Goal: Communication & Community: Answer question/provide support

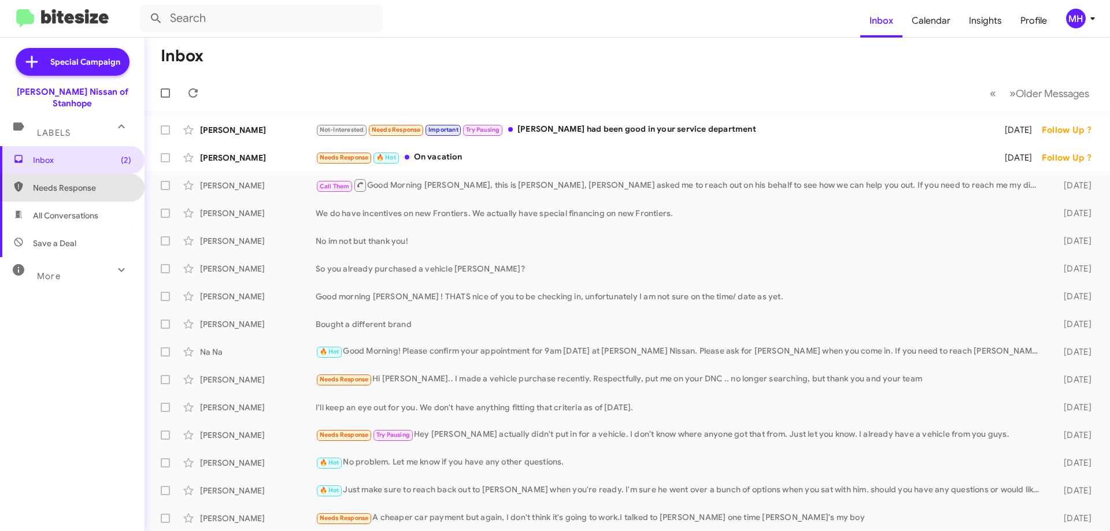
click at [91, 182] on span "Needs Response" at bounding box center [82, 188] width 98 height 12
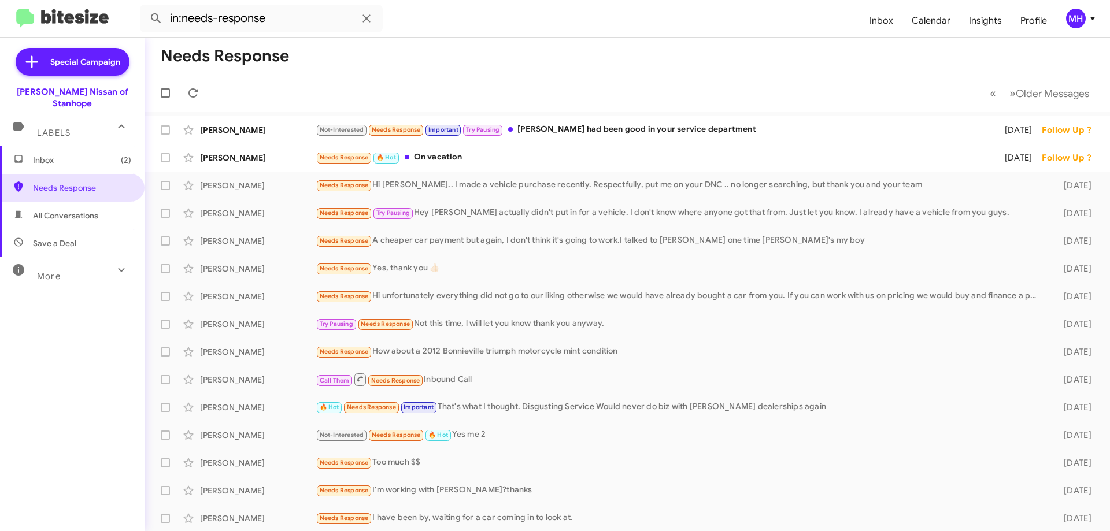
click at [70, 238] on span "Save a Deal" at bounding box center [54, 244] width 43 height 12
type input "in:not-interested"
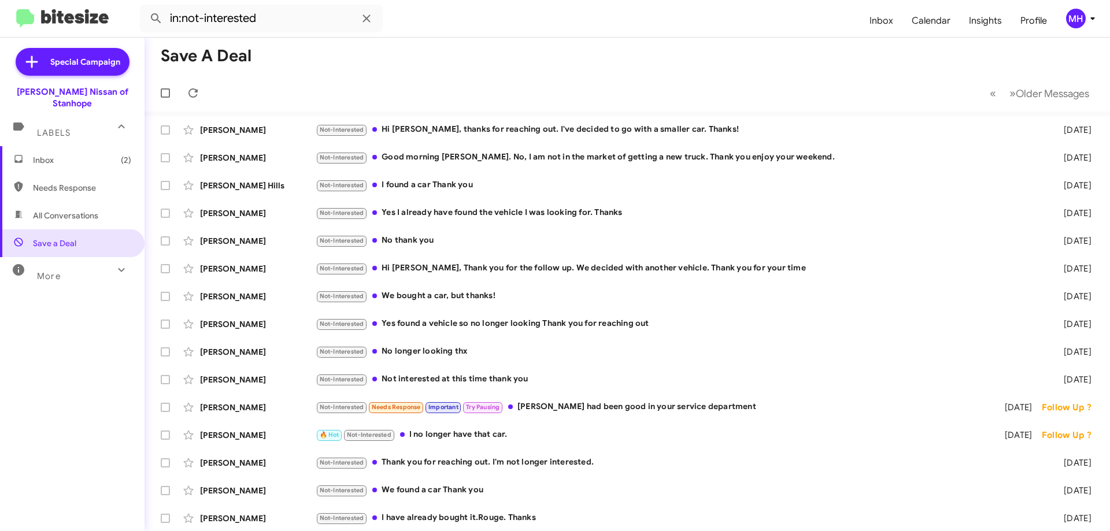
click at [81, 154] on span "Inbox (2)" at bounding box center [82, 160] width 98 height 12
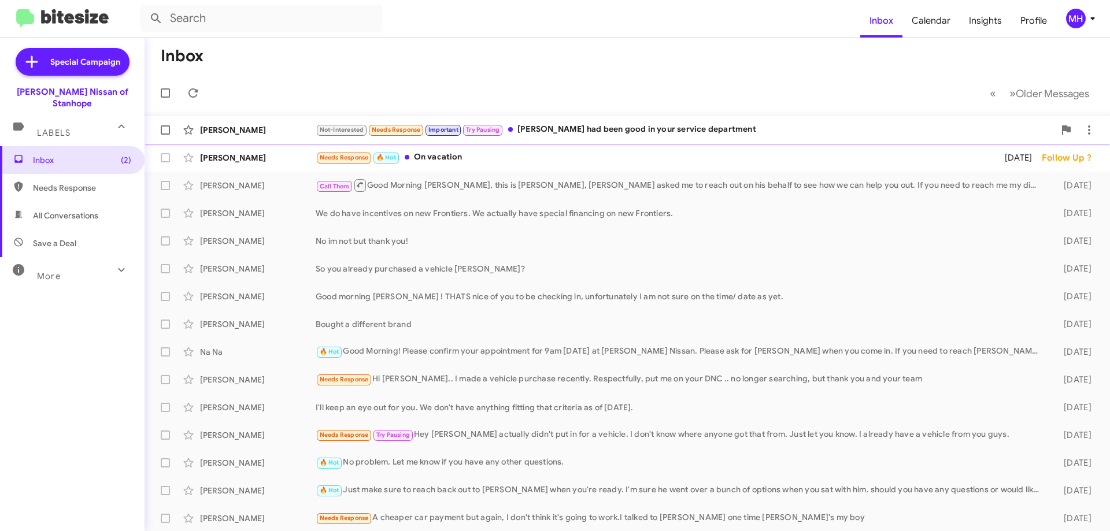
click at [577, 125] on div "Not-Interested Needs Response Important Try Pausing [PERSON_NAME] had been good…" at bounding box center [685, 129] width 739 height 13
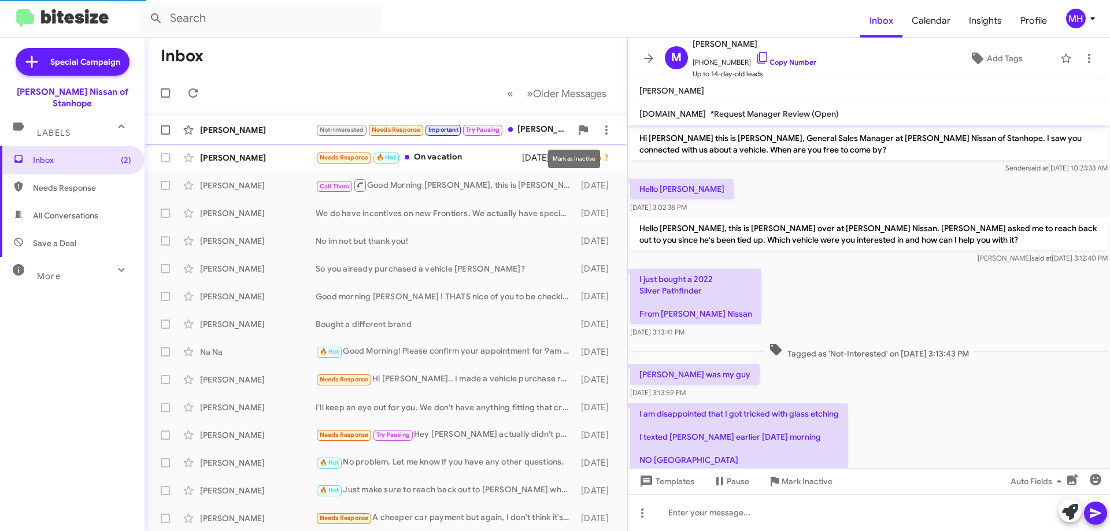
scroll to position [381, 0]
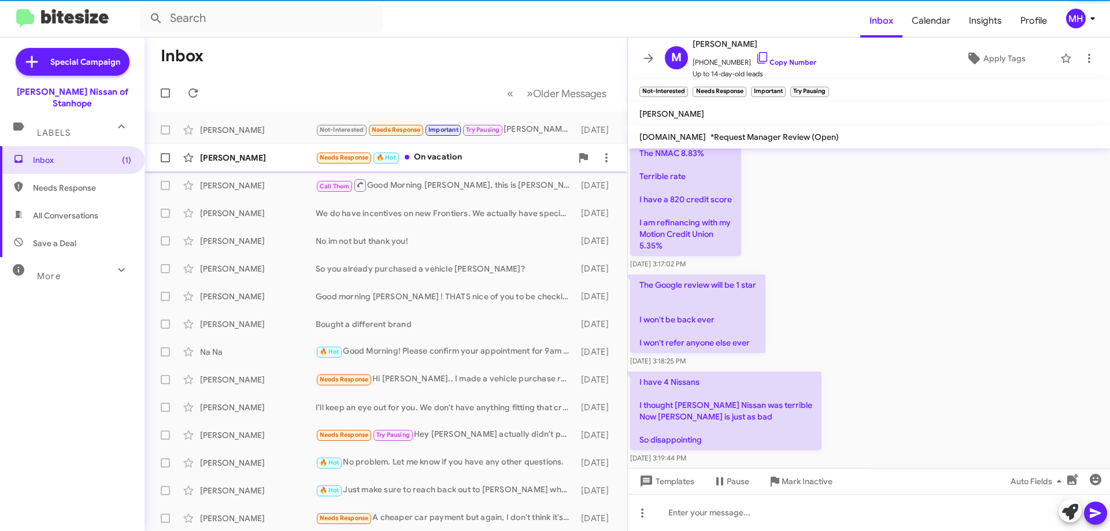
click at [490, 154] on div "Needs Response 🔥 Hot On vacation" at bounding box center [444, 157] width 256 height 13
